Goal: Navigation & Orientation: Find specific page/section

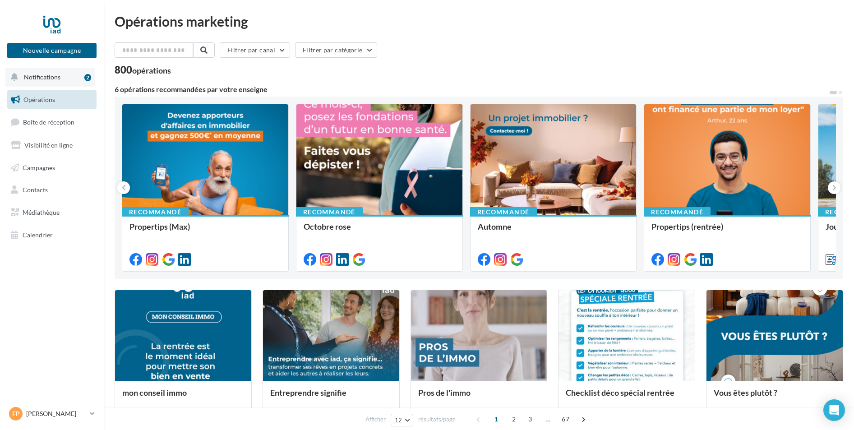
click at [52, 78] on span "Notifications" at bounding box center [42, 77] width 37 height 8
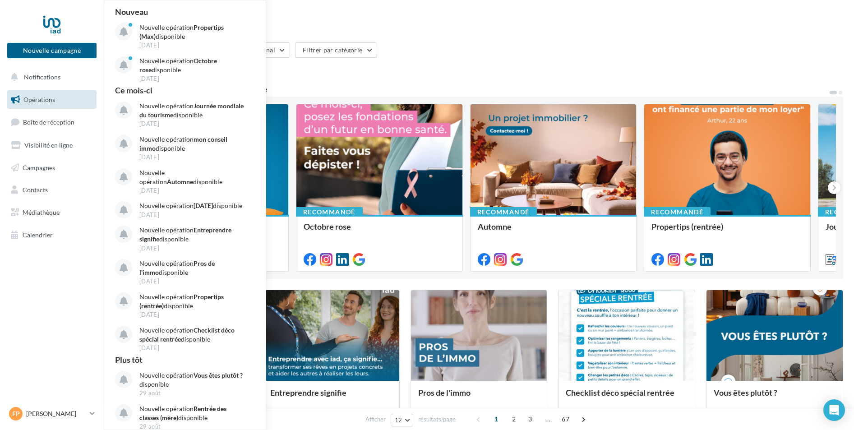
click at [475, 68] on div "800 opérations" at bounding box center [479, 71] width 728 height 12
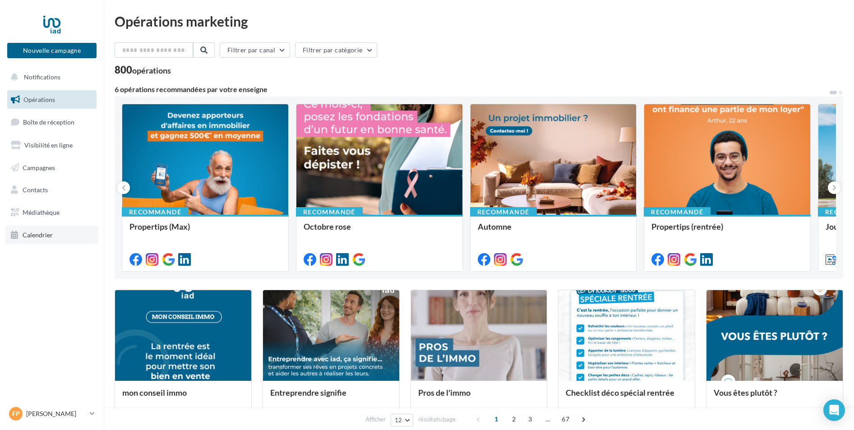
click at [34, 237] on span "Calendrier" at bounding box center [38, 235] width 30 height 8
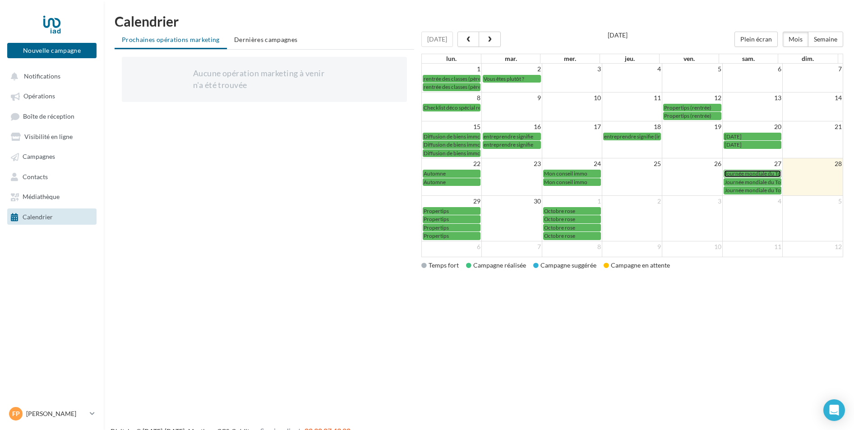
click at [752, 173] on span "Journée mondiale du Tourisme" at bounding box center [760, 173] width 73 height 7
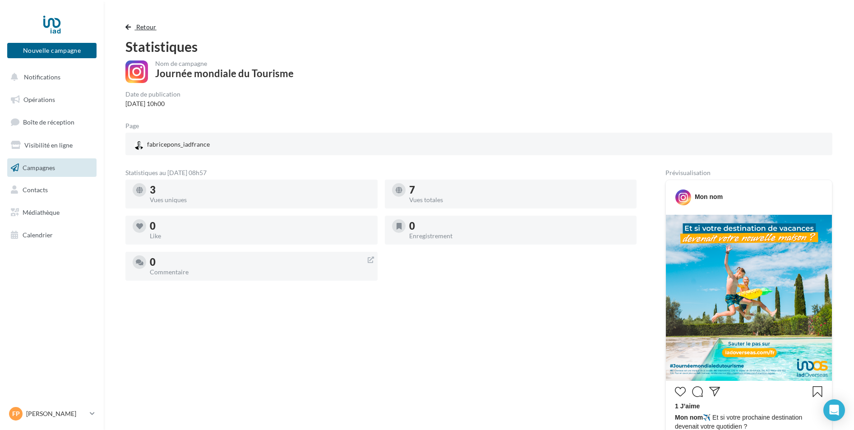
click at [129, 24] on span "button" at bounding box center [127, 27] width 5 height 6
click at [131, 25] on button "Retour" at bounding box center [142, 27] width 35 height 11
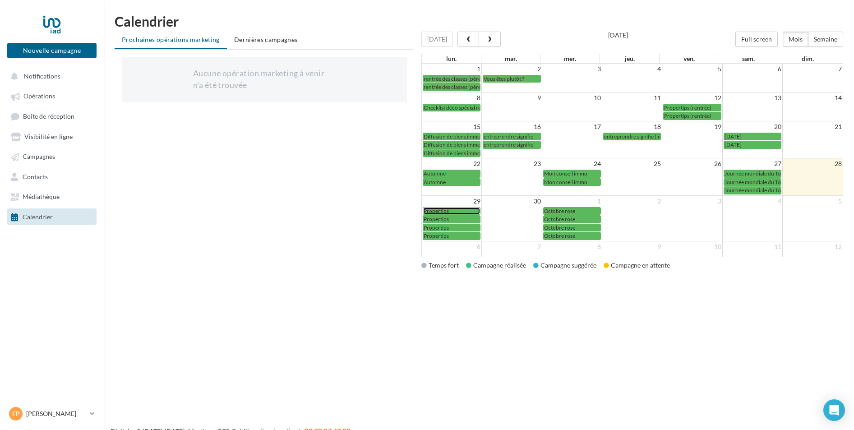
click at [449, 211] on div "Propertips" at bounding box center [451, 210] width 56 height 7
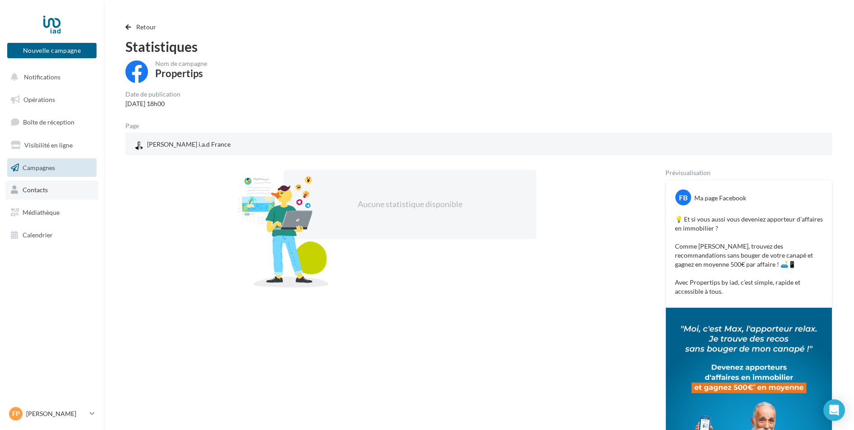
click at [47, 189] on span "Contacts" at bounding box center [35, 190] width 25 height 8
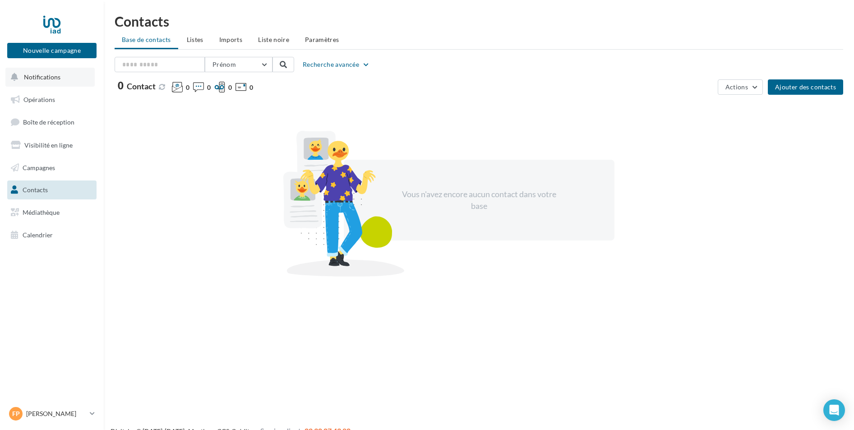
click at [46, 78] on span "Notifications" at bounding box center [42, 77] width 37 height 8
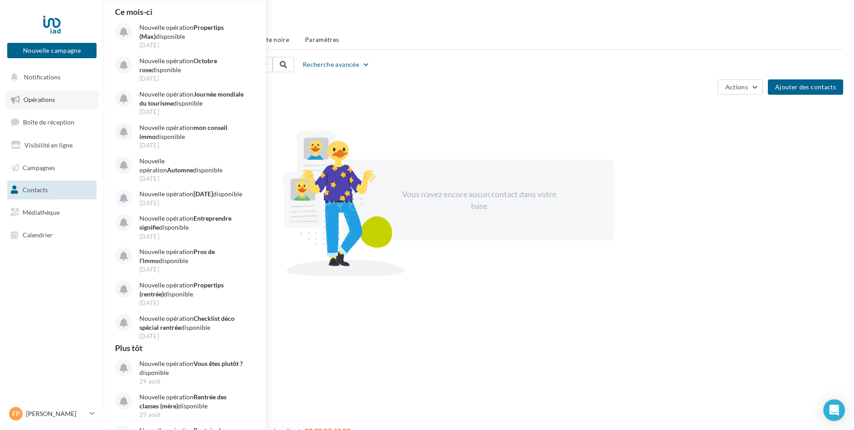
click at [46, 101] on span "Opérations" at bounding box center [39, 100] width 32 height 8
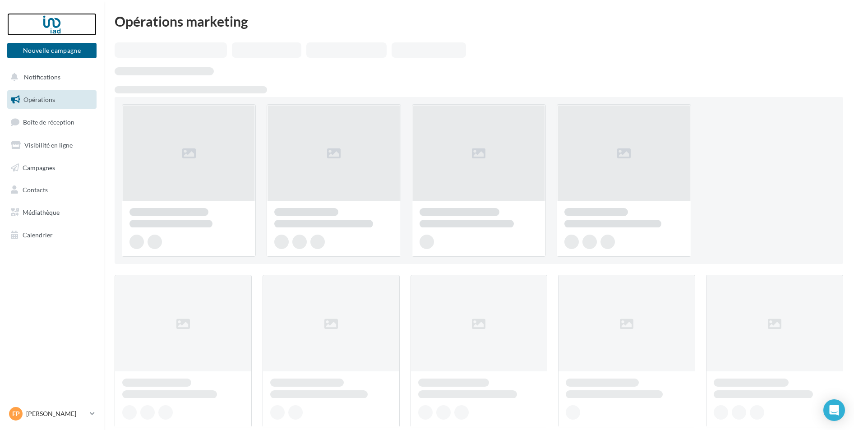
click at [51, 27] on div at bounding box center [52, 24] width 72 height 23
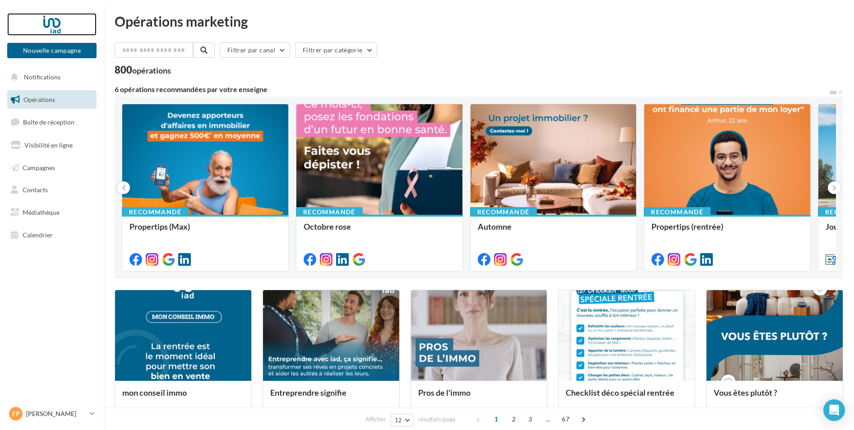
click at [52, 26] on div at bounding box center [52, 24] width 72 height 23
click at [46, 77] on span "Notifications" at bounding box center [42, 77] width 37 height 8
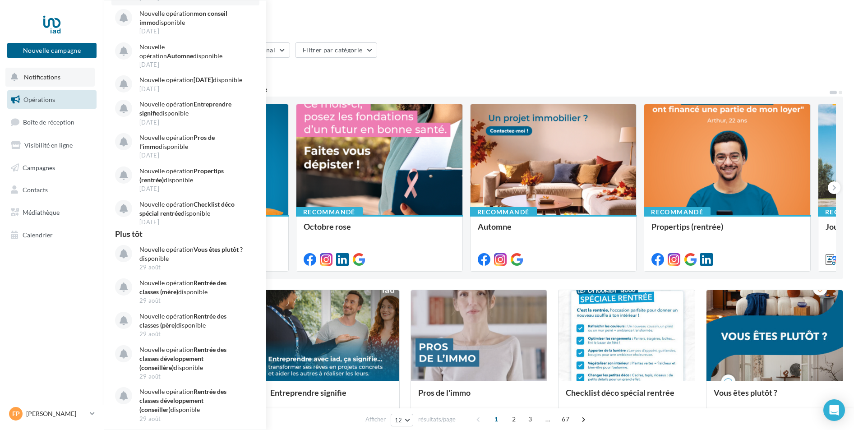
scroll to position [123, 0]
click at [429, 27] on div "Opérations marketing" at bounding box center [479, 21] width 728 height 14
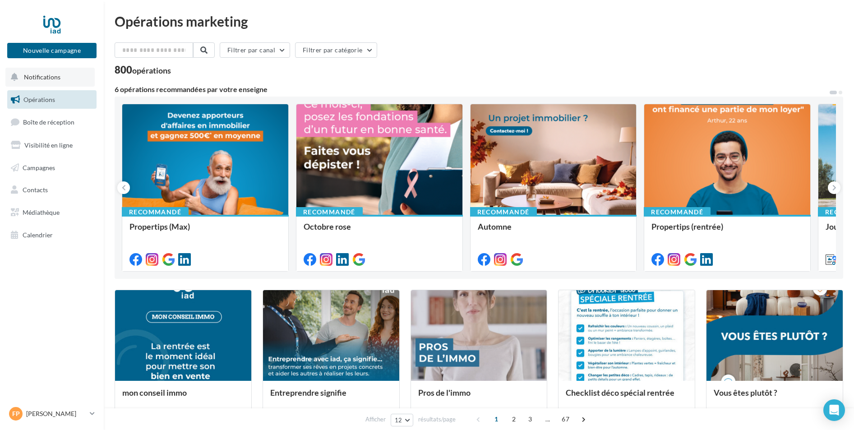
click at [62, 80] on button "Notifications" at bounding box center [49, 77] width 89 height 19
